Goal: Task Accomplishment & Management: Manage account settings

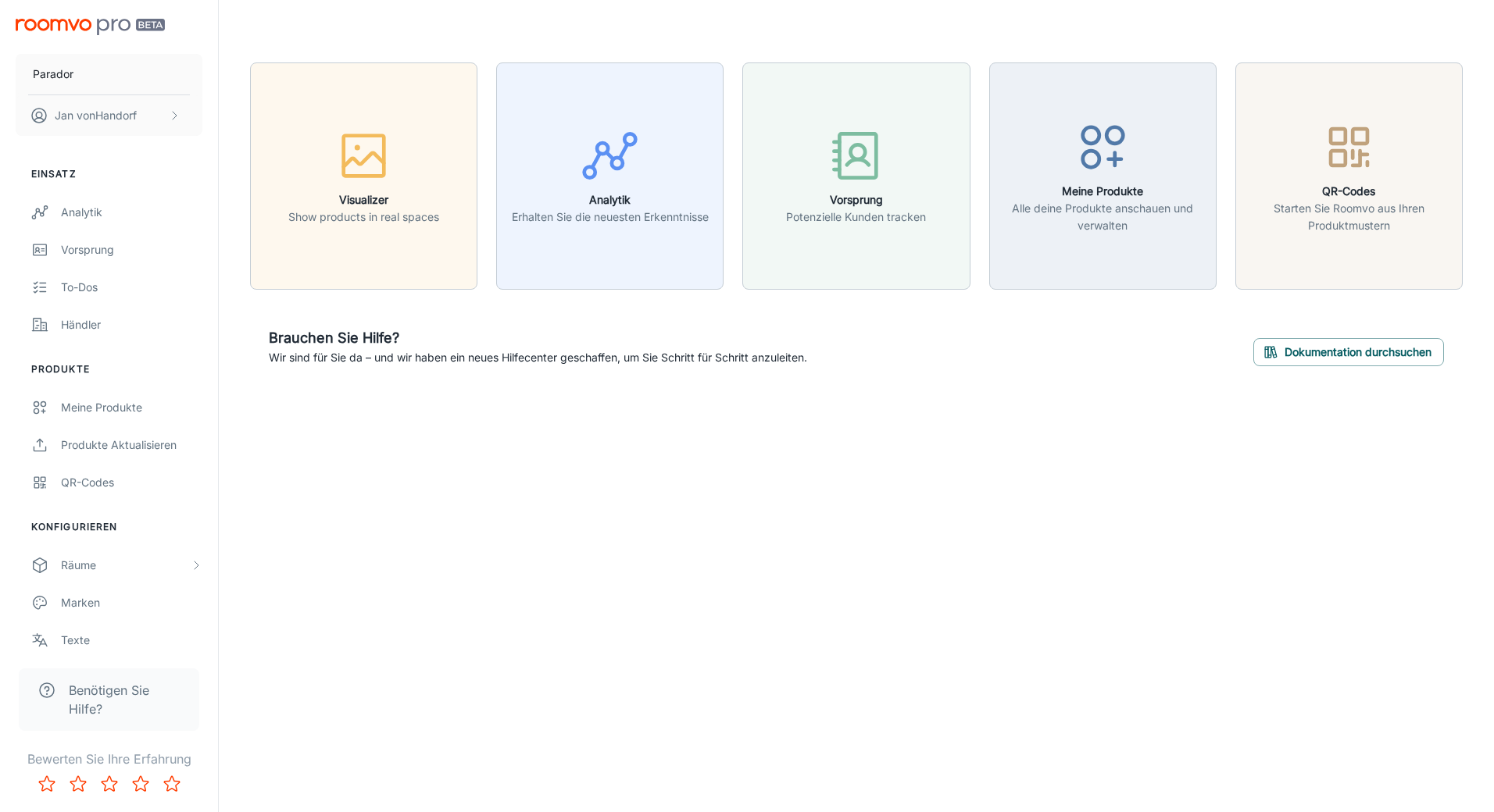
click at [76, 25] on img "scrollable content" at bounding box center [90, 26] width 149 height 16
click at [109, 410] on div "Meine Produkte" at bounding box center [131, 407] width 142 height 17
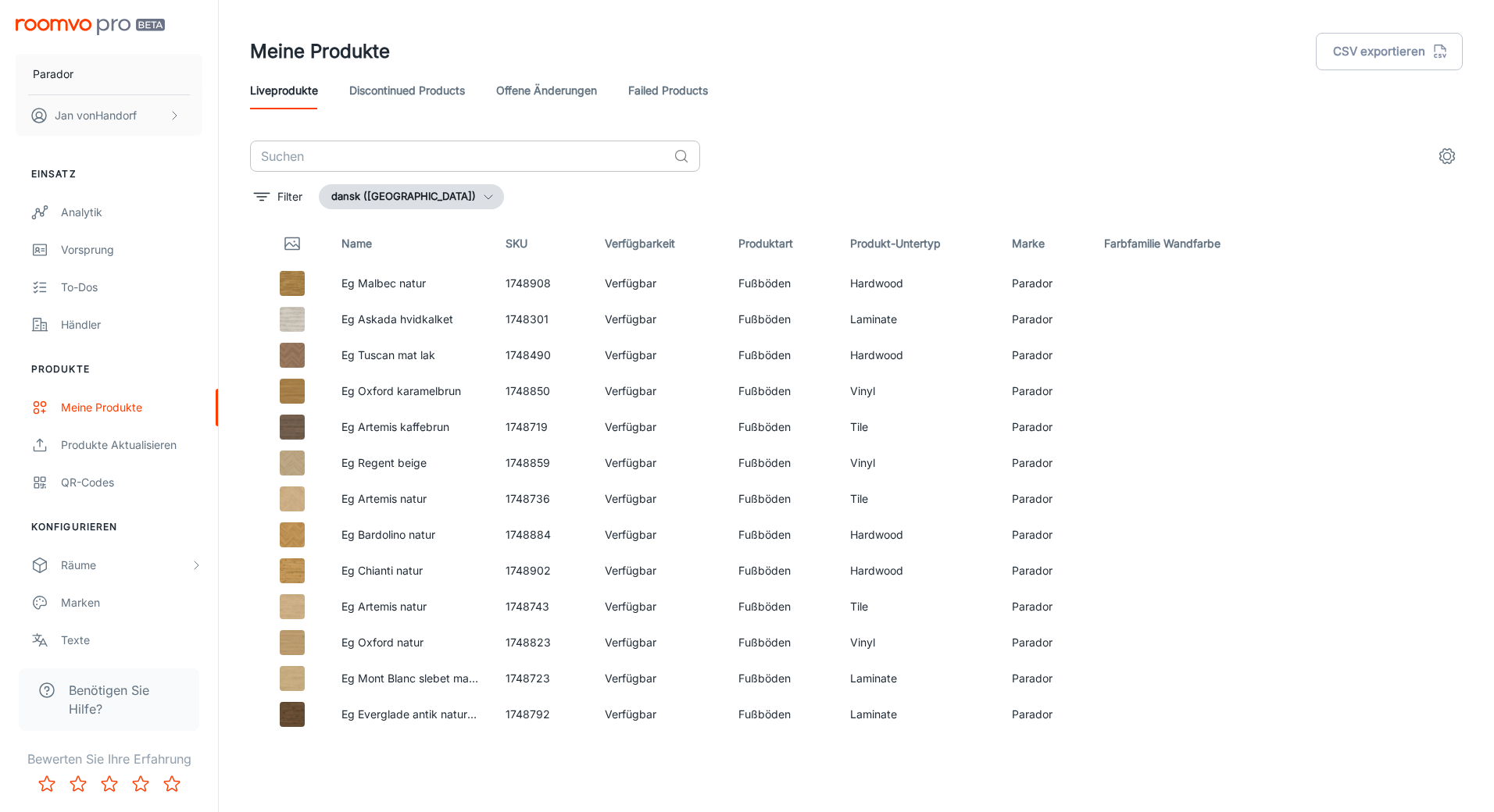
click at [401, 154] on input "text" at bounding box center [458, 156] width 417 height 31
paste input "1730776"
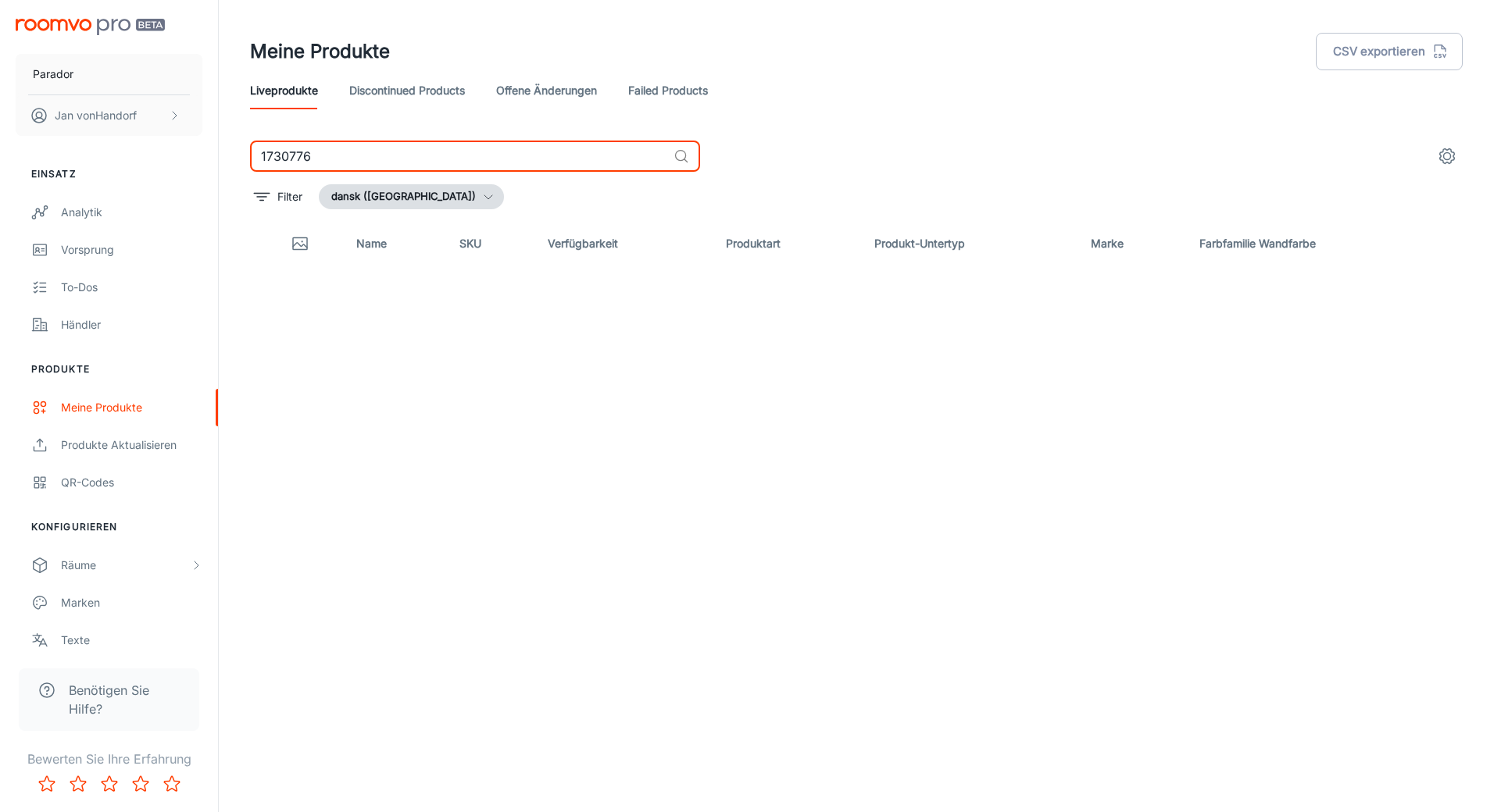
type input "1730776"
click at [409, 200] on button "dansk ([GEOGRAPHIC_DATA])" at bounding box center [410, 196] width 185 height 25
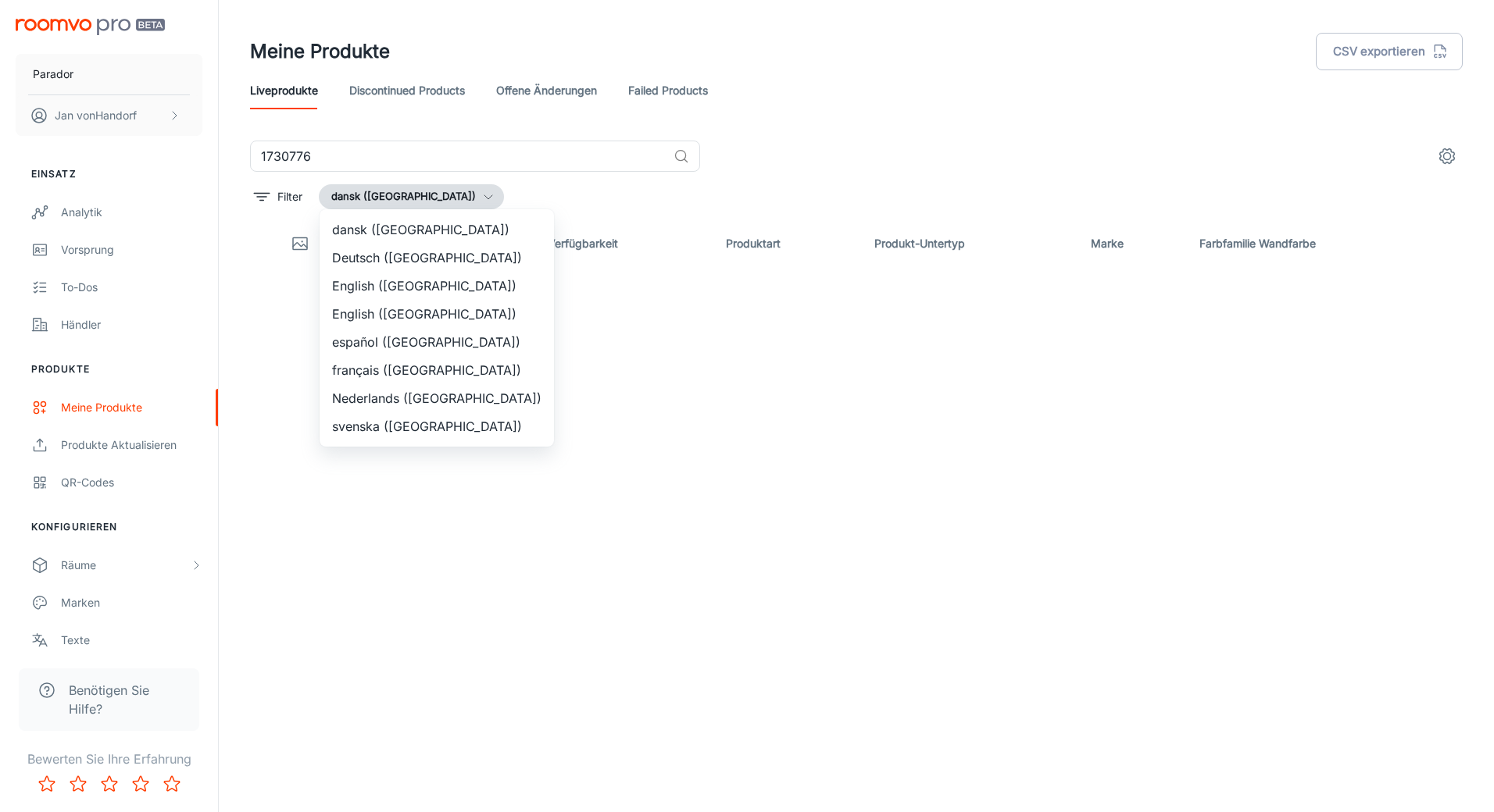
click at [397, 263] on li "Deutsch ([GEOGRAPHIC_DATA])" at bounding box center [437, 258] width 235 height 28
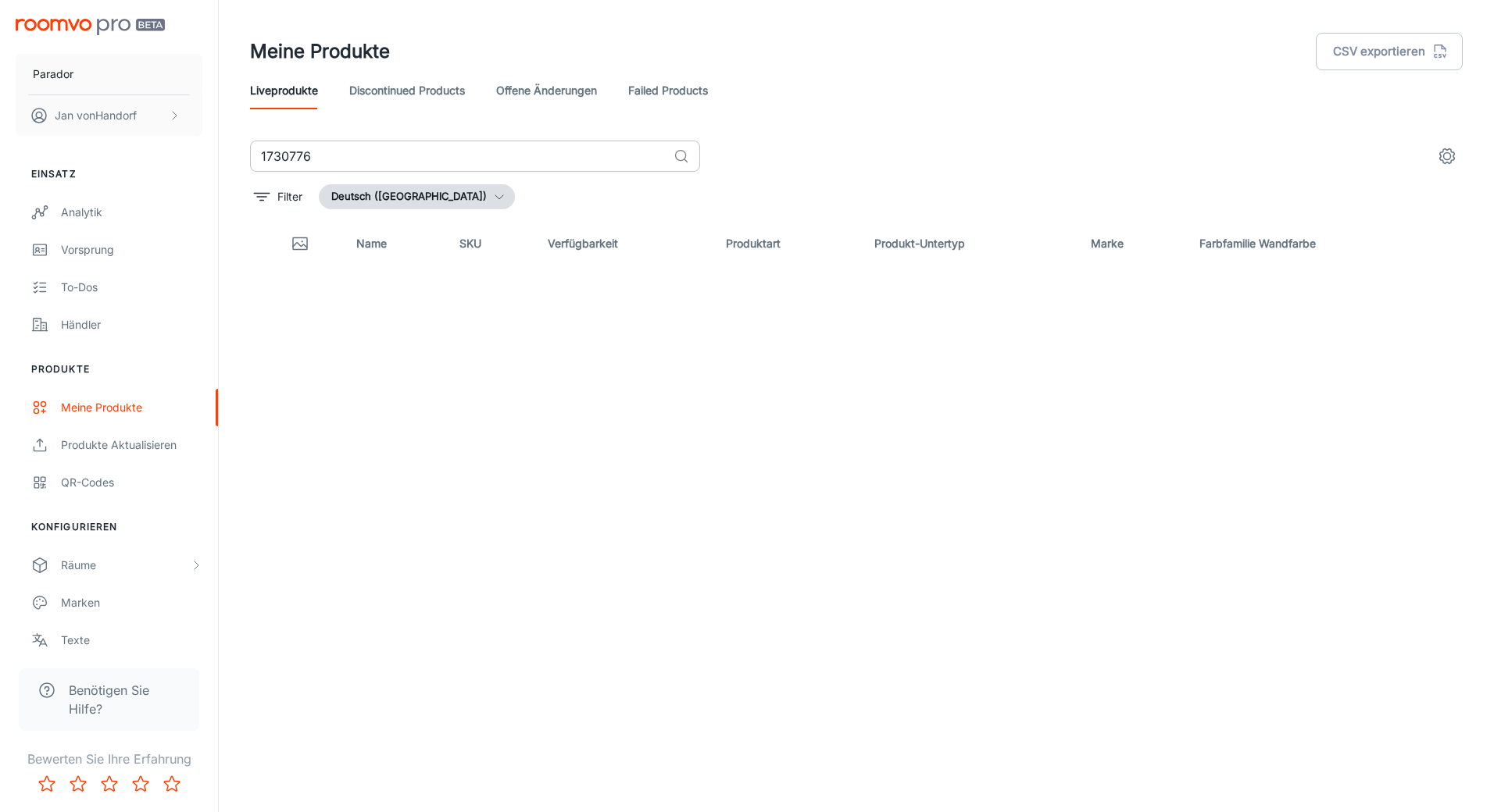
click at [633, 156] on input "1730776" at bounding box center [458, 156] width 417 height 31
click at [441, 200] on button "Deutsch ([GEOGRAPHIC_DATA])" at bounding box center [416, 196] width 196 height 25
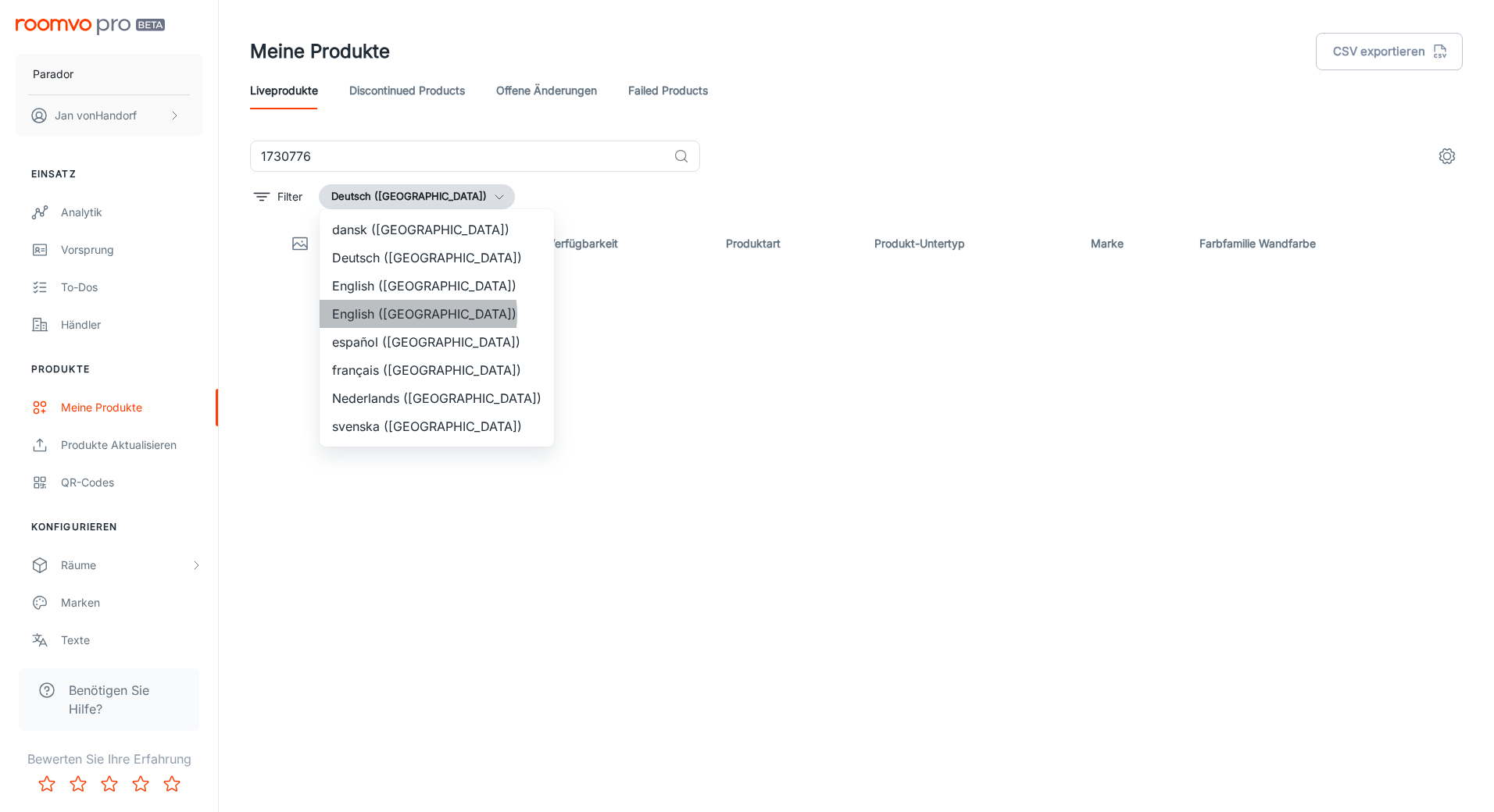
click at [417, 314] on li "English ([GEOGRAPHIC_DATA])" at bounding box center [437, 314] width 235 height 28
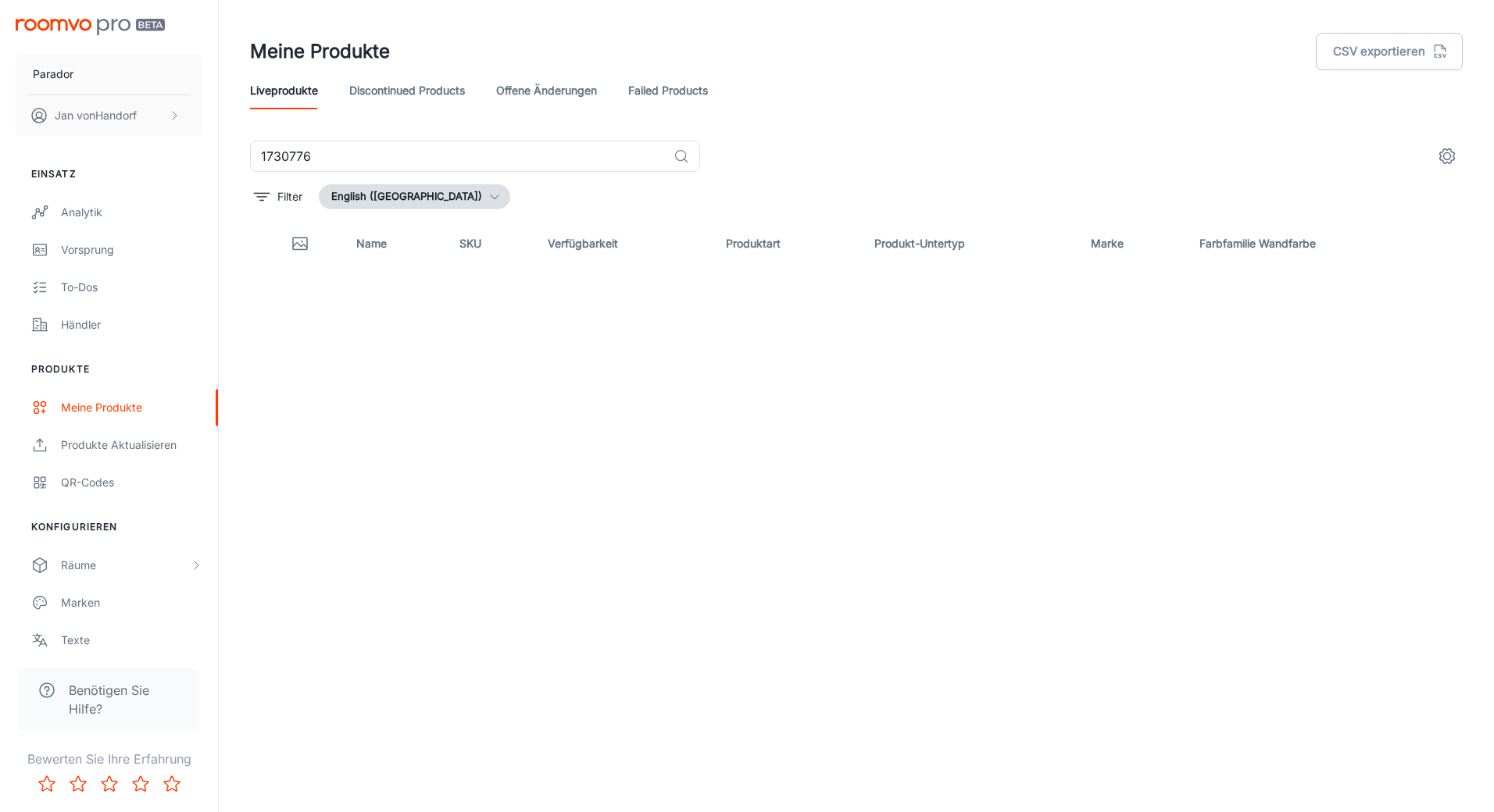
click at [459, 532] on div "Name SKU Verfügbarkeit Produktart Produkt-Untertyp Marke Farbfamilie Wandfarbe" at bounding box center [855, 479] width 1212 height 515
